Goal: Information Seeking & Learning: Check status

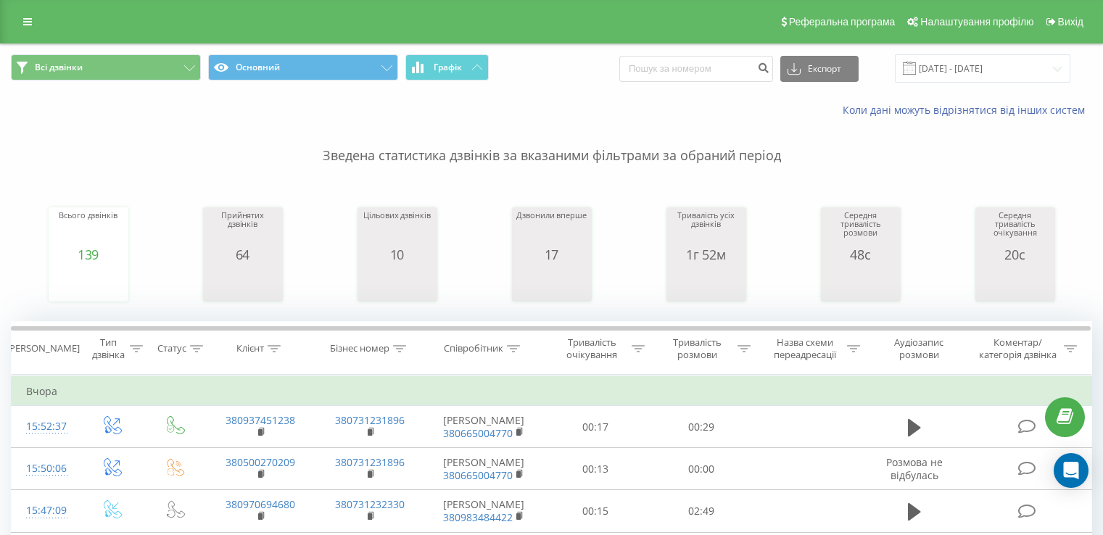
click at [972, 67] on input "19.09.2025 - 19.09.2025" at bounding box center [982, 68] width 175 height 28
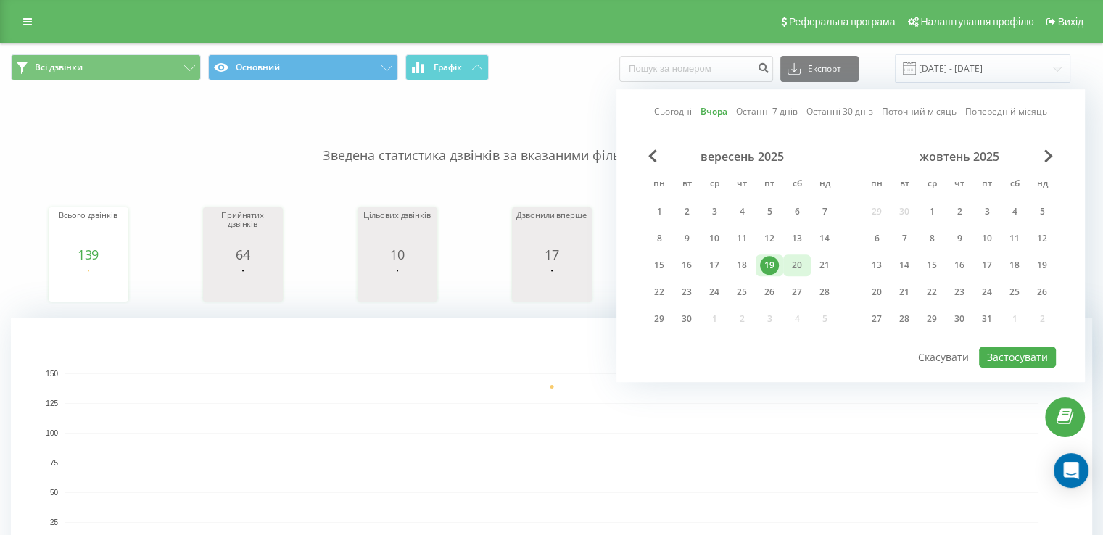
click at [792, 265] on div "20" at bounding box center [796, 265] width 19 height 19
click at [1023, 353] on button "Застосувати" at bounding box center [1017, 357] width 77 height 21
type input "[DATE] - [DATE]"
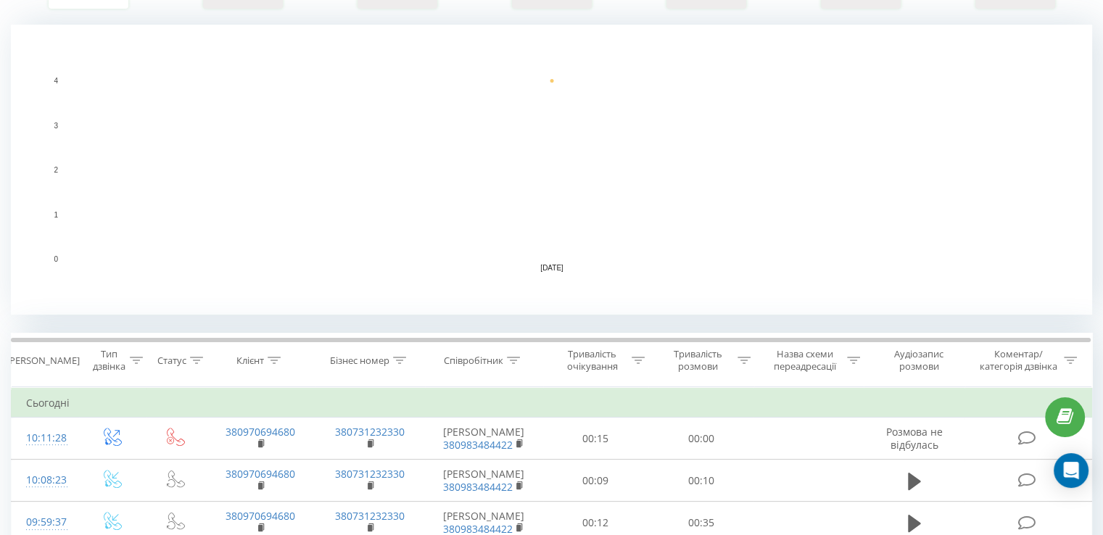
scroll to position [435, 0]
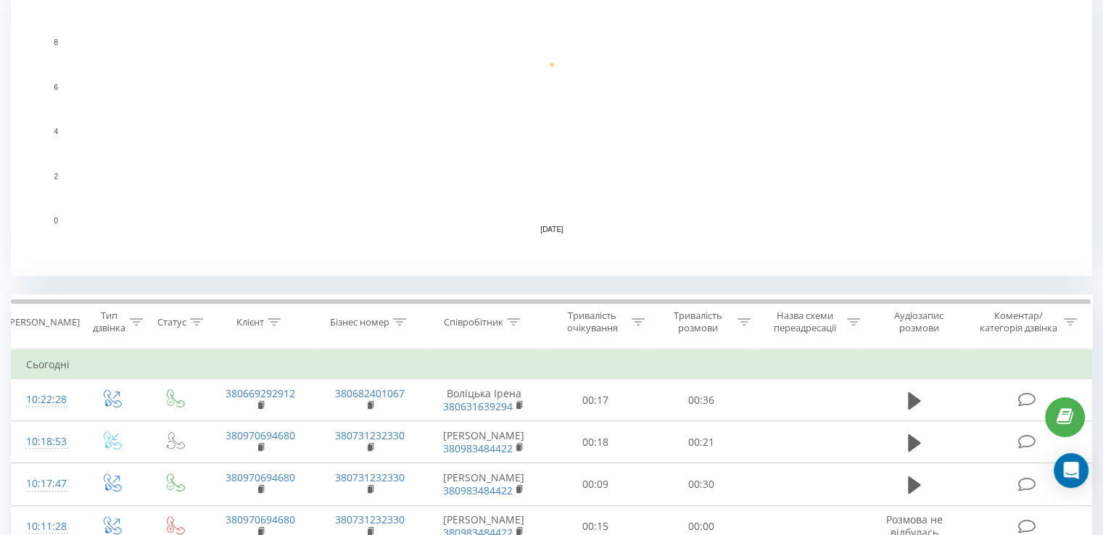
scroll to position [435, 0]
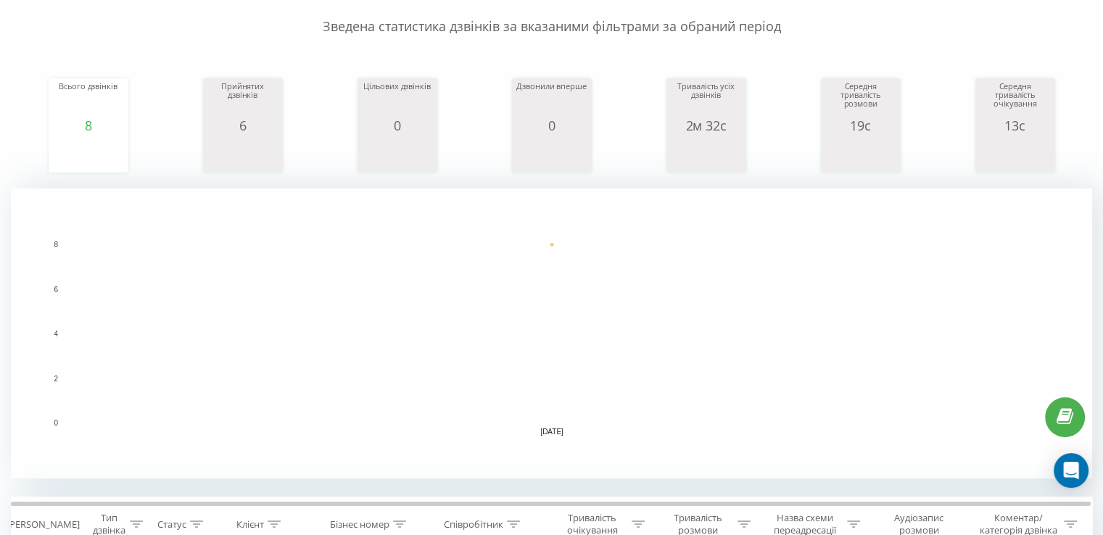
scroll to position [363, 0]
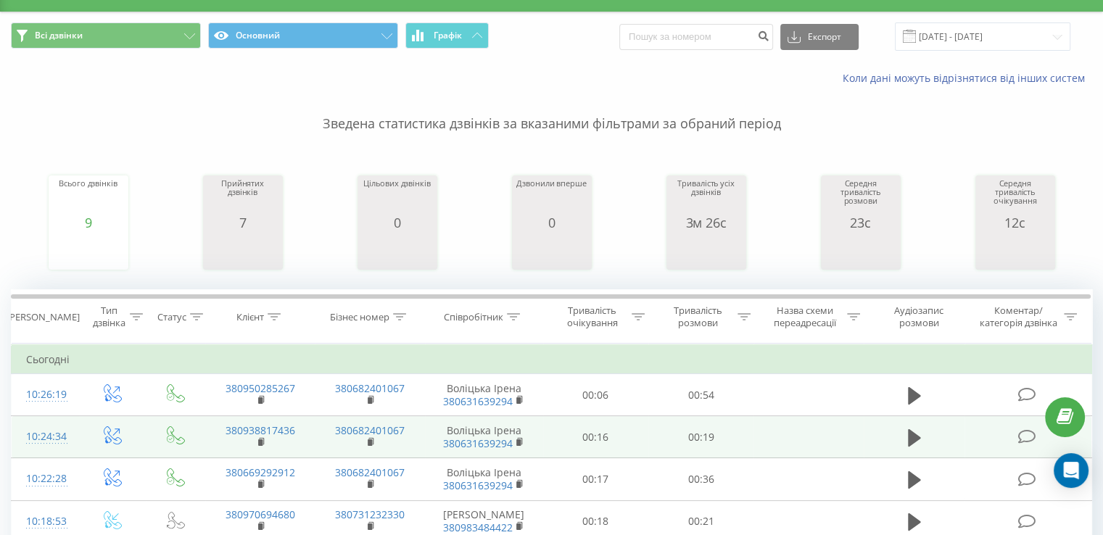
scroll to position [608, 0]
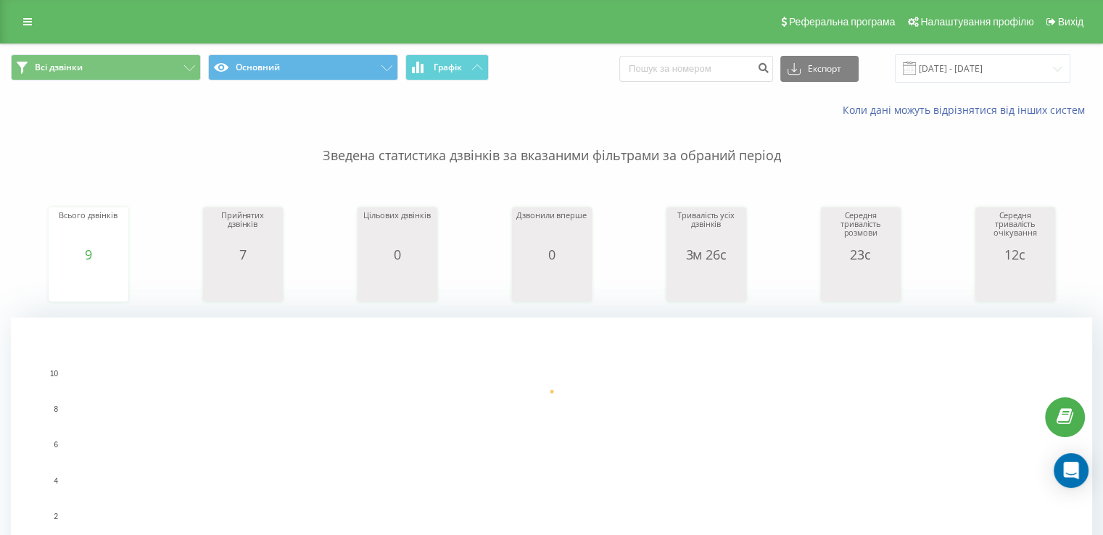
scroll to position [363, 0]
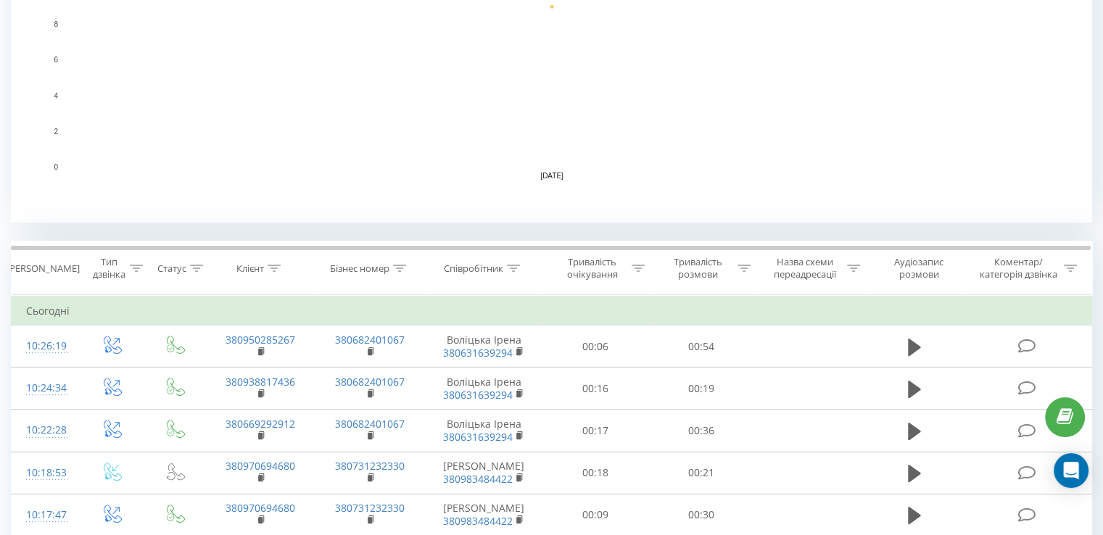
scroll to position [363, 0]
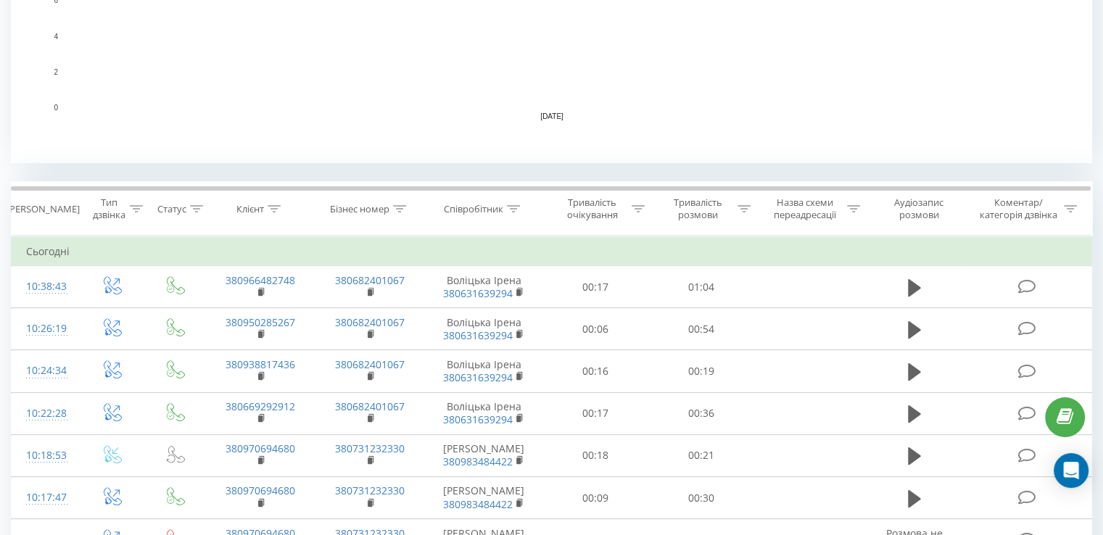
scroll to position [508, 0]
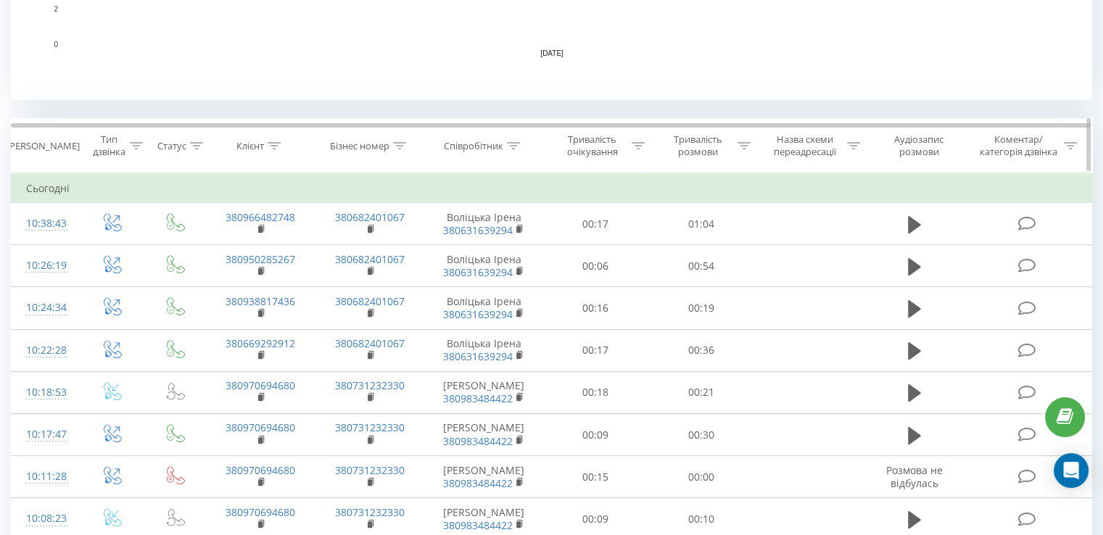
click at [508, 147] on icon at bounding box center [513, 145] width 13 height 7
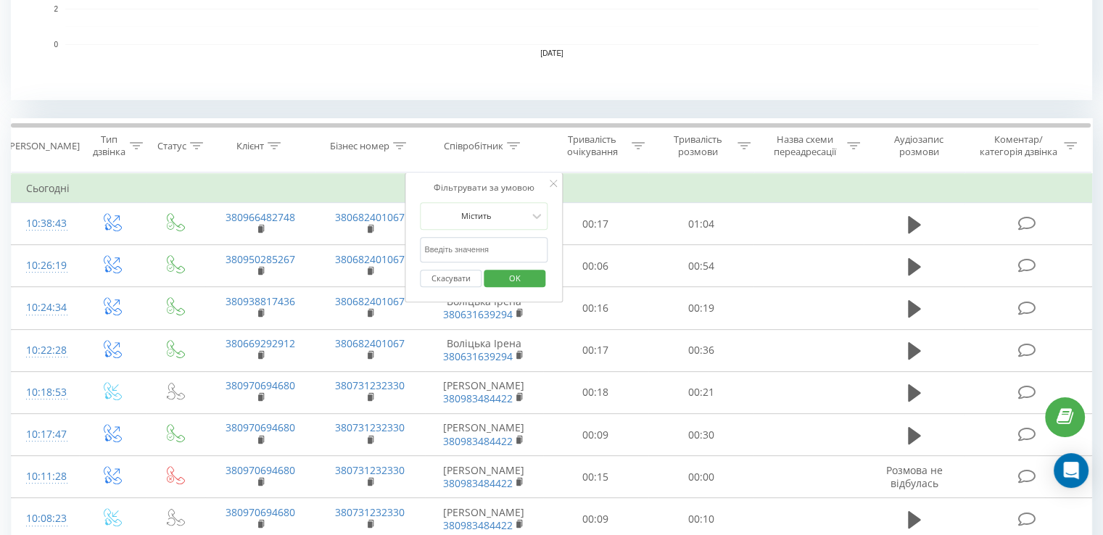
click at [484, 249] on input "text" at bounding box center [484, 249] width 128 height 25
type input "воліцька"
click at [499, 281] on span "OK" at bounding box center [514, 278] width 41 height 22
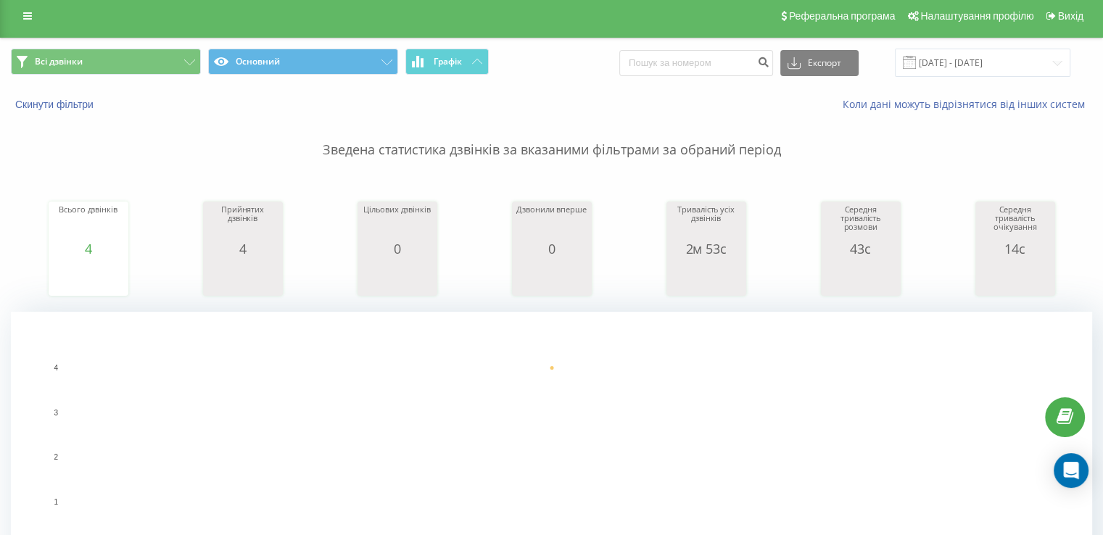
scroll to position [363, 0]
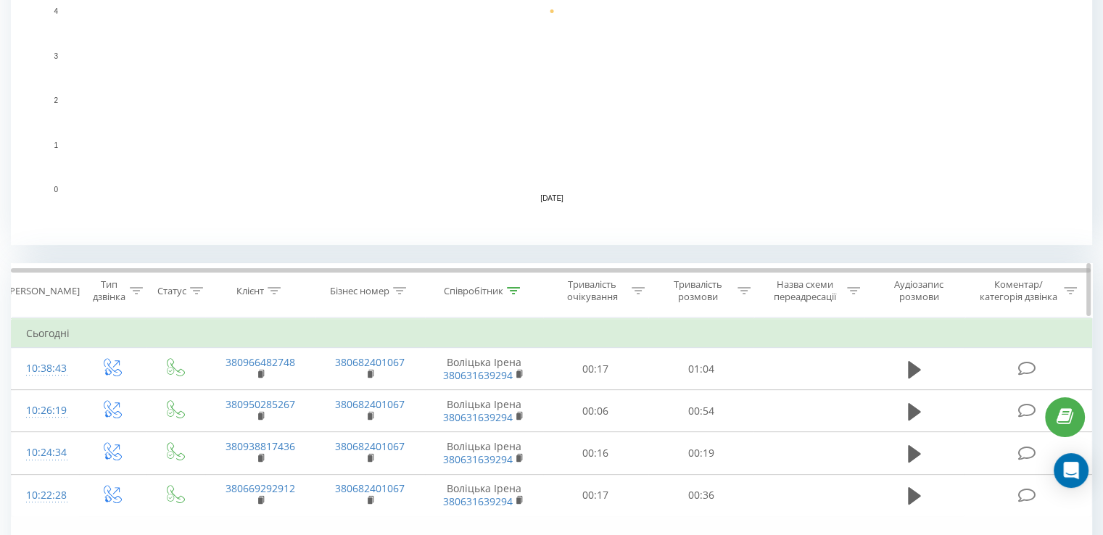
click at [464, 289] on div "Співробітник" at bounding box center [473, 291] width 59 height 12
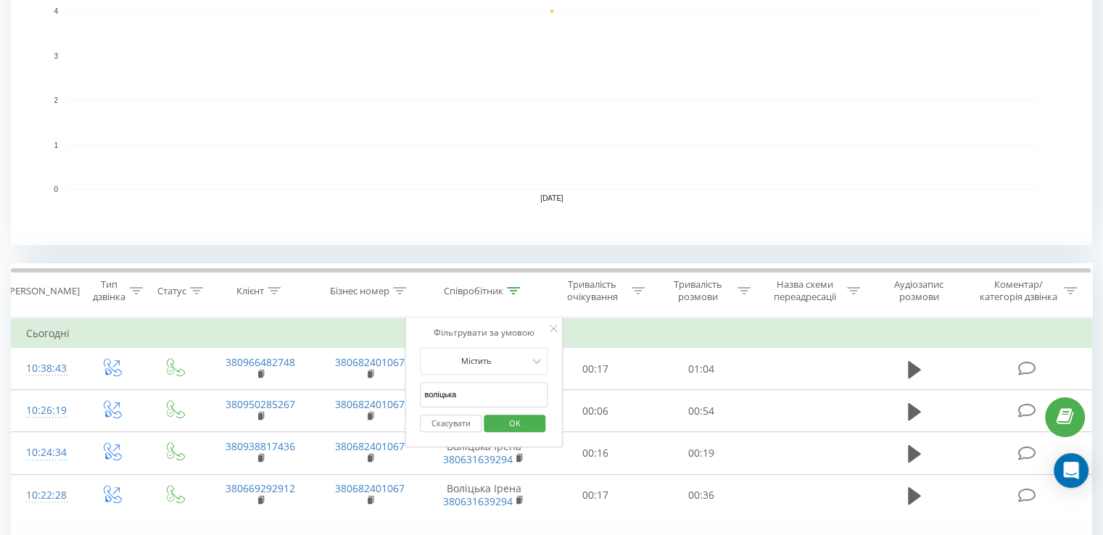
drag, startPoint x: 452, startPoint y: 428, endPoint x: 454, endPoint y: 420, distance: 8.1
click at [455, 427] on button "Скасувати" at bounding box center [451, 424] width 62 height 18
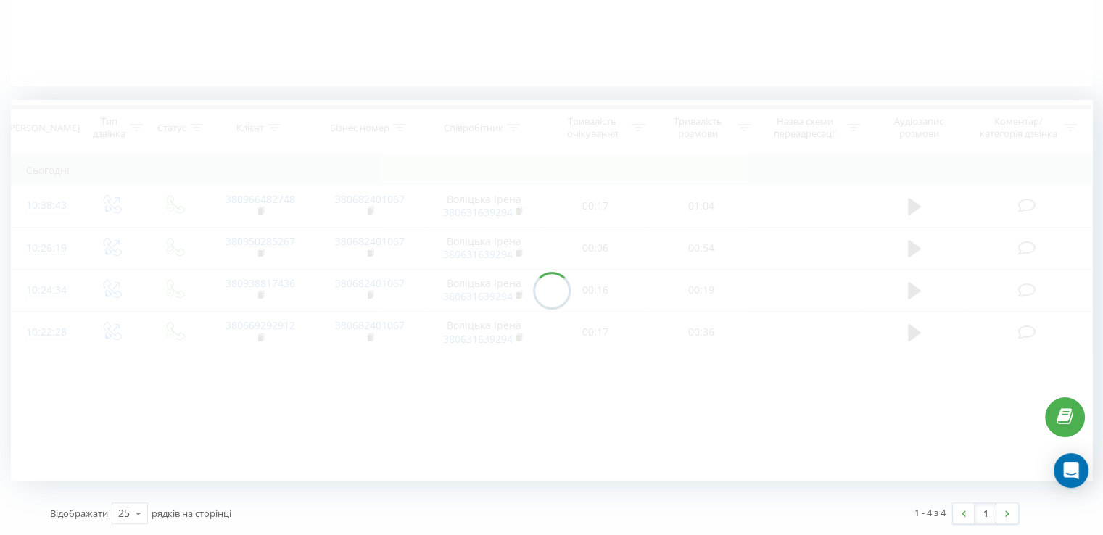
scroll to position [322, 0]
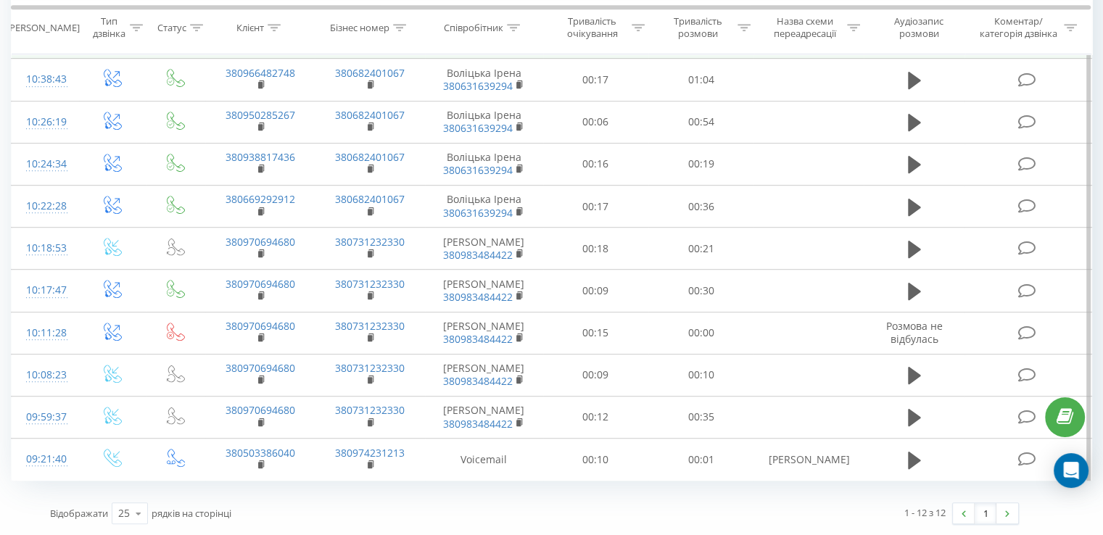
scroll to position [745, 0]
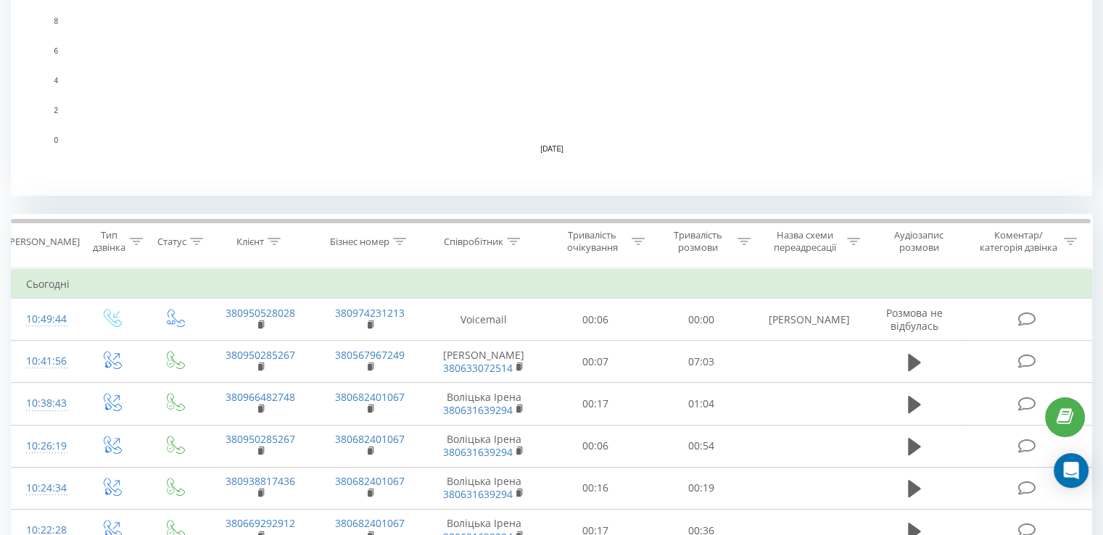
scroll to position [508, 0]
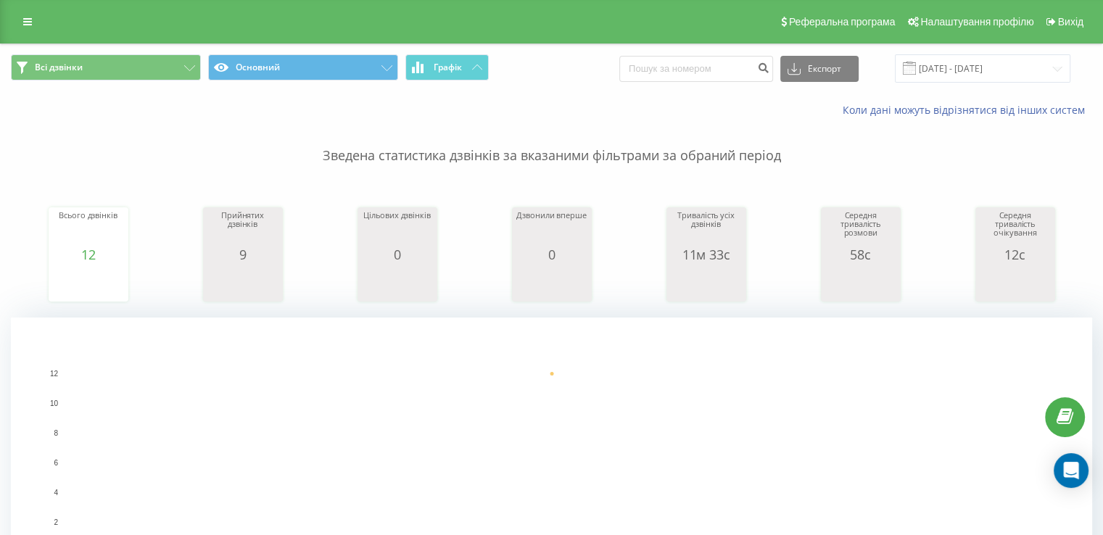
scroll to position [290, 0]
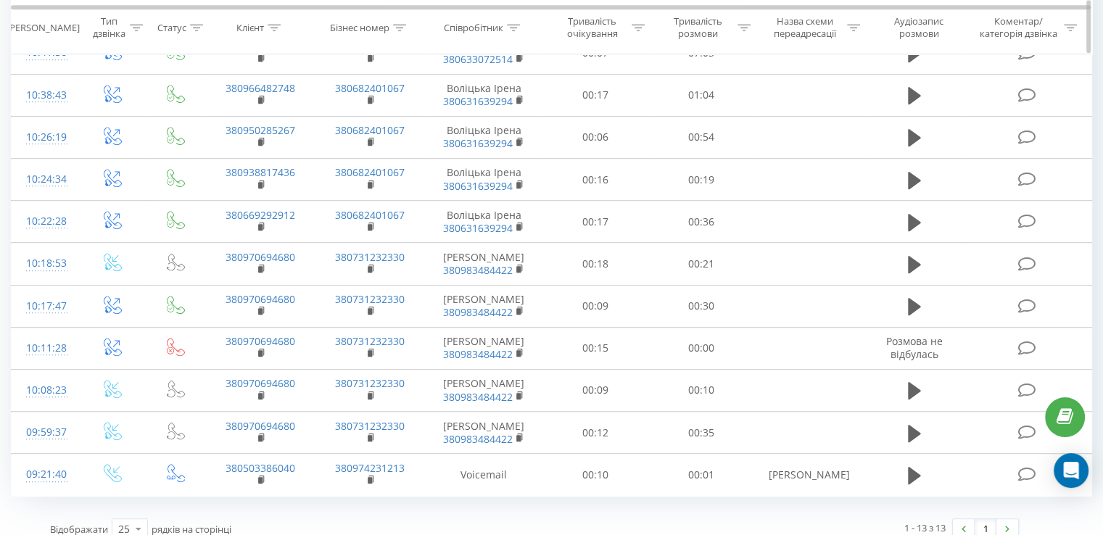
scroll to position [798, 0]
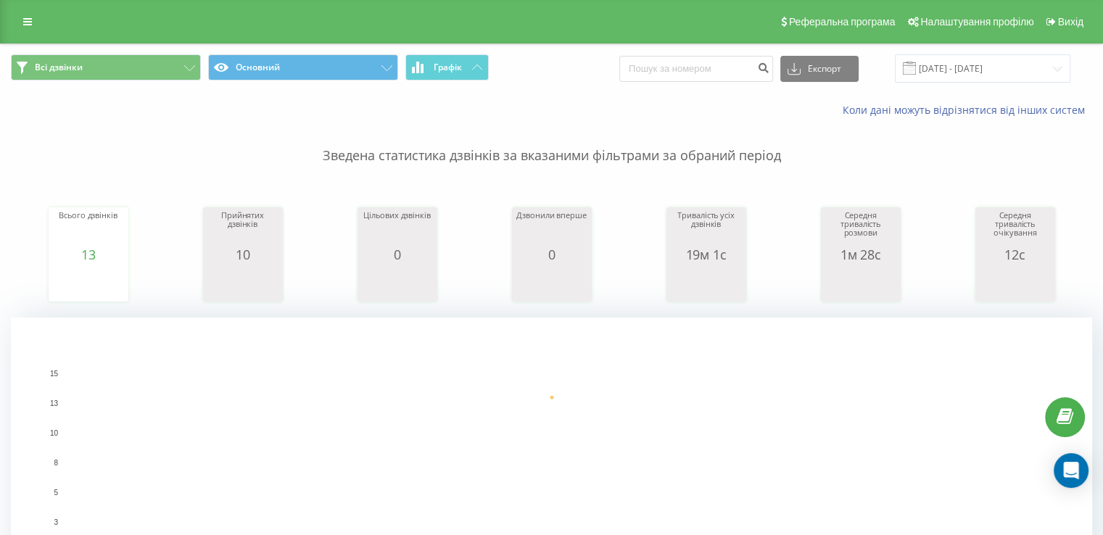
scroll to position [435, 0]
